Goal: Obtain resource: Obtain resource

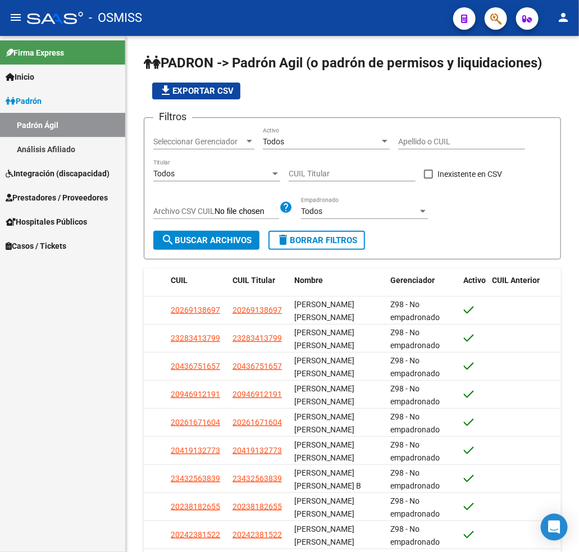
click at [44, 176] on span "Integración (discapacidad)" at bounding box center [58, 173] width 104 height 12
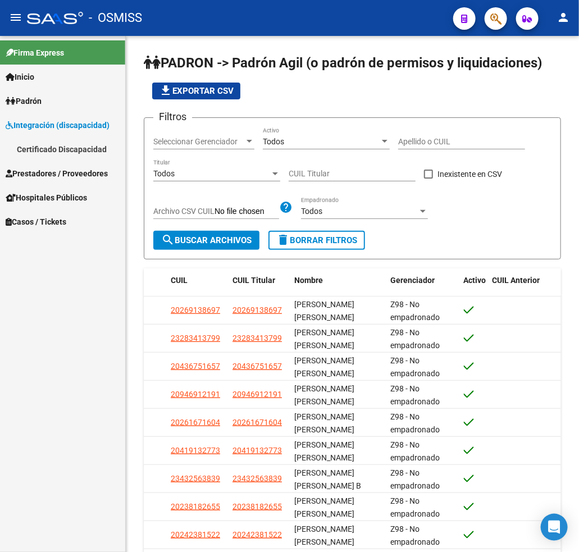
click at [90, 147] on link "Certificado Discapacidad" at bounding box center [62, 149] width 125 height 24
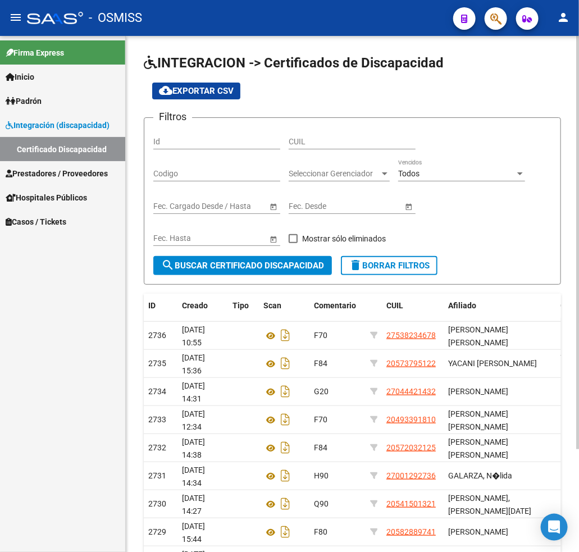
click at [306, 142] on input "CUIL" at bounding box center [352, 142] width 127 height 10
paste input "20-45690020-9"
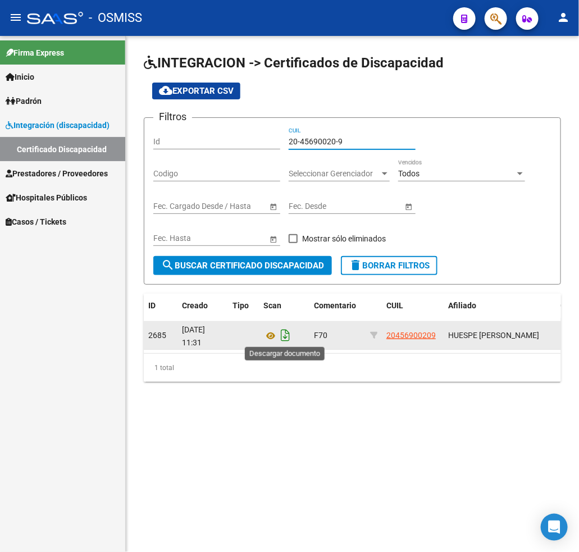
type input "20-45690020-9"
click at [279, 338] on icon "Descargar documento" at bounding box center [285, 335] width 15 height 18
drag, startPoint x: 291, startPoint y: 140, endPoint x: 364, endPoint y: 140, distance: 72.5
click at [364, 140] on input "20-45690020-9" at bounding box center [352, 142] width 127 height 10
paste input "20-42836564-0"
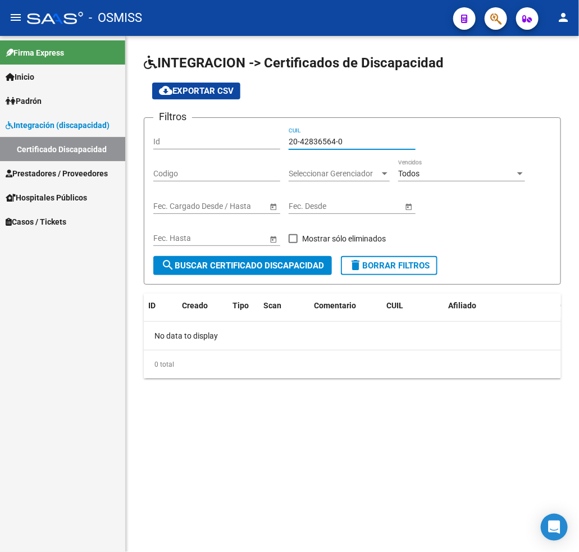
type input "20-42836564-0"
drag, startPoint x: 290, startPoint y: 139, endPoint x: 394, endPoint y: 139, distance: 104.0
click at [394, 139] on input "20-42836564-0" at bounding box center [352, 142] width 127 height 10
paste input "27-45673293-9"
type input "27-45673293-9"
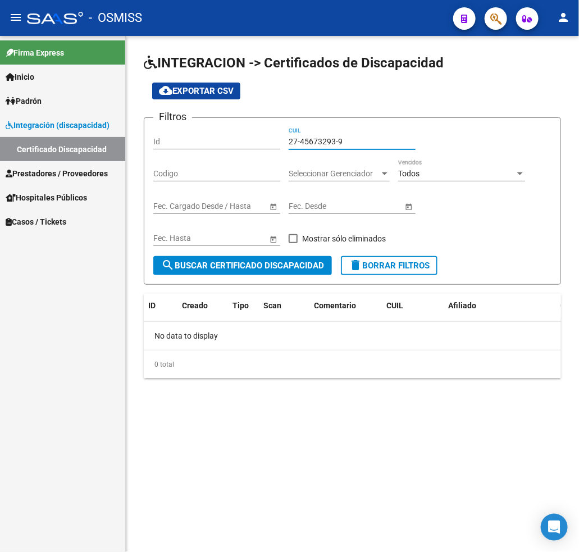
drag, startPoint x: 290, startPoint y: 139, endPoint x: 400, endPoint y: 140, distance: 110.1
click at [400, 140] on input "27-45673293-9" at bounding box center [352, 142] width 127 height 10
paste input "27-43101428-4"
type input "27-43101428-4"
drag, startPoint x: 289, startPoint y: 140, endPoint x: 363, endPoint y: 144, distance: 73.7
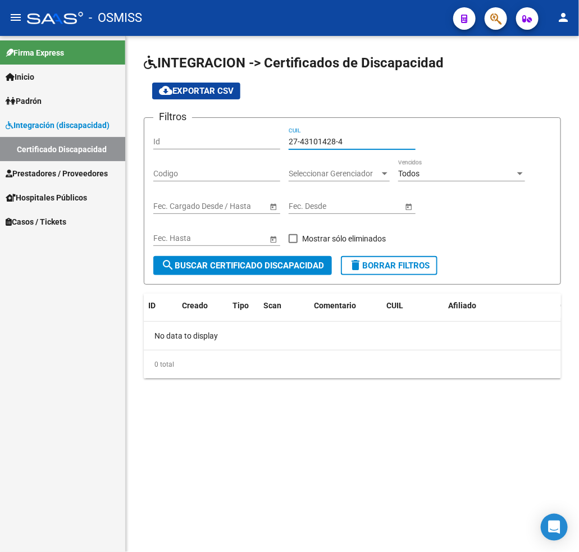
click at [363, 144] on input "27-43101428-4" at bounding box center [352, 142] width 127 height 10
paste input "23-44793804-9"
type input "23-44793804-9"
drag, startPoint x: 362, startPoint y: 140, endPoint x: 393, endPoint y: 140, distance: 30.3
click at [393, 140] on input "23-44793804-9" at bounding box center [352, 142] width 127 height 10
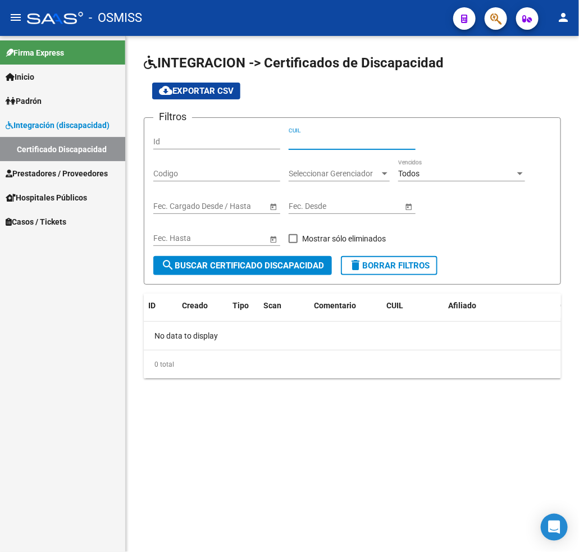
paste input "27-38391311-5"
type input "27-38391311-5"
drag, startPoint x: 289, startPoint y: 138, endPoint x: 390, endPoint y: 138, distance: 100.6
click at [390, 138] on input "27-38391311-5" at bounding box center [352, 142] width 127 height 10
paste input "23-43503918-9"
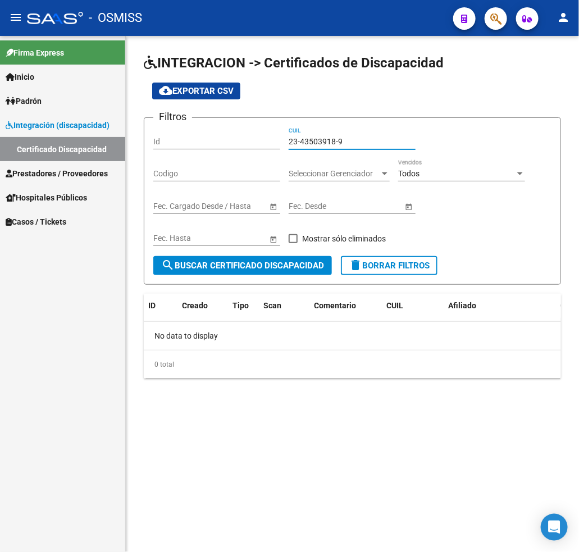
type input "23-43503918-9"
drag, startPoint x: 293, startPoint y: 140, endPoint x: 400, endPoint y: 140, distance: 107.3
click at [400, 140] on input "23-43503918-9" at bounding box center [352, 142] width 127 height 10
paste input "20-40060222-1"
type input "20-40060222-1"
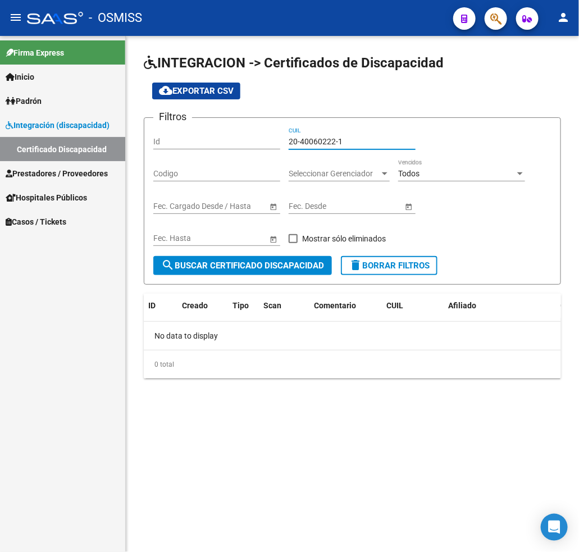
drag, startPoint x: 289, startPoint y: 140, endPoint x: 390, endPoint y: 140, distance: 101.1
click at [390, 140] on input "20-40060222-1" at bounding box center [352, 142] width 127 height 10
paste input "27-22849578-1"
type input "27-22849578-1"
drag, startPoint x: 291, startPoint y: 142, endPoint x: 383, endPoint y: 139, distance: 92.2
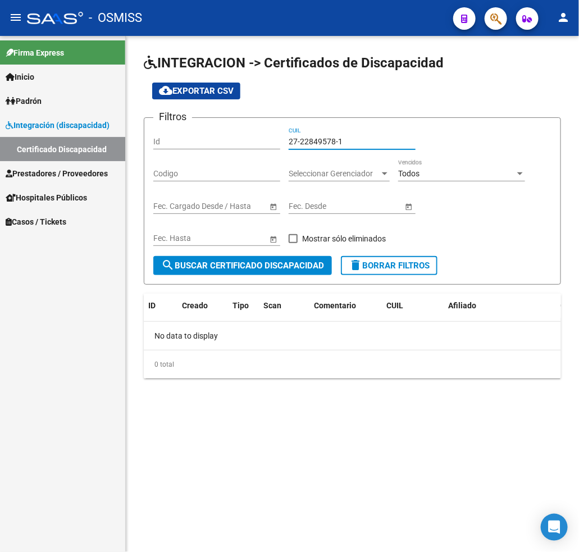
click at [383, 139] on input "27-22849578-1" at bounding box center [352, 142] width 127 height 10
paste input "27-18654365-9"
type input "27-18654365-9"
drag, startPoint x: 289, startPoint y: 140, endPoint x: 381, endPoint y: 140, distance: 91.6
click at [381, 140] on input "27-18654365-9" at bounding box center [352, 142] width 127 height 10
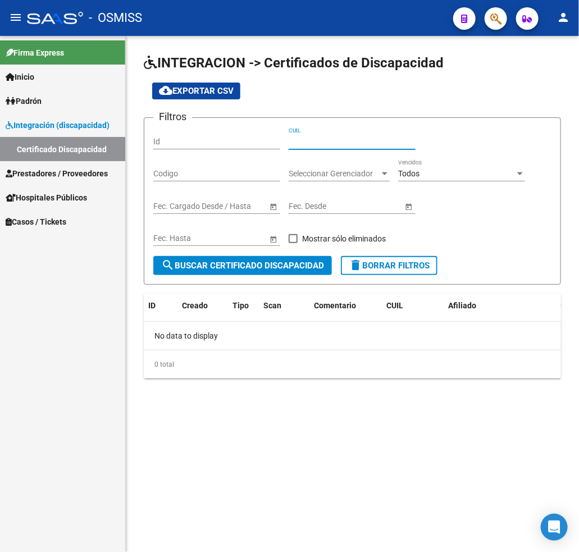
paste input "27-18449128-7"
type input "27-18449128-7"
